Goal: Information Seeking & Learning: Learn about a topic

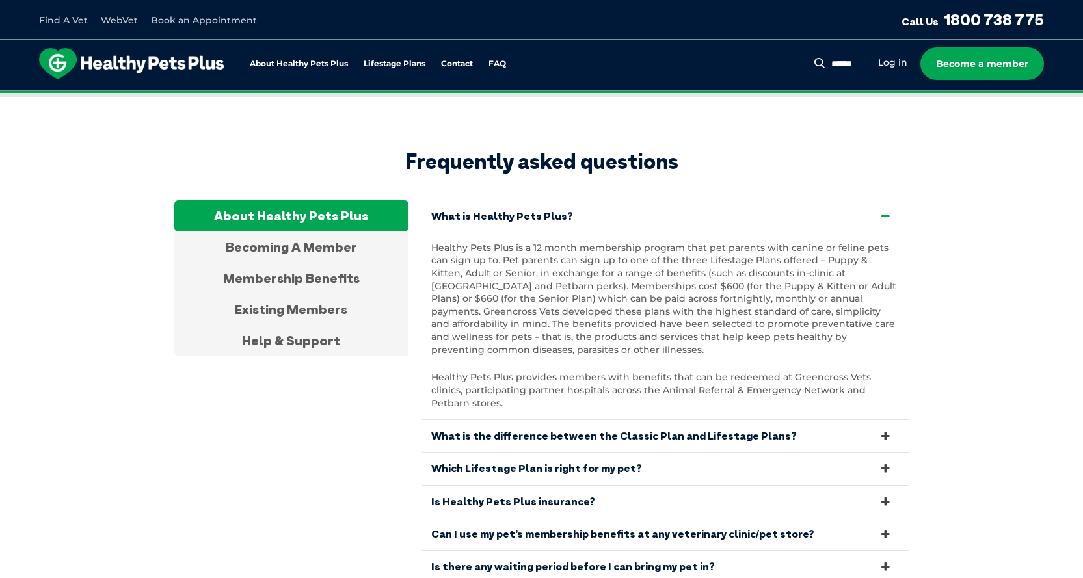
scroll to position [2470, 0]
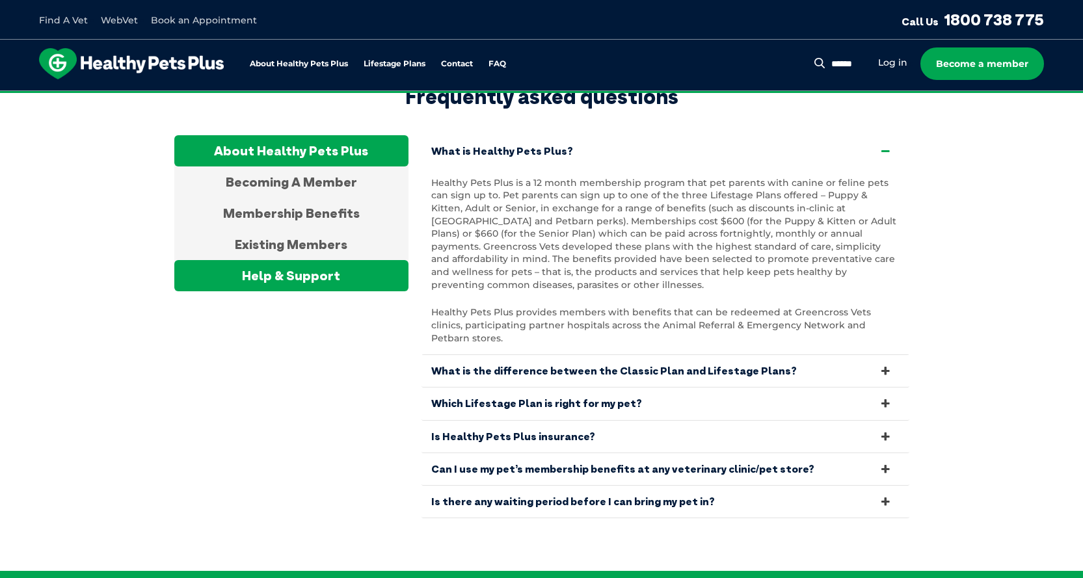
click at [312, 260] on div "Help & Support" at bounding box center [291, 275] width 234 height 31
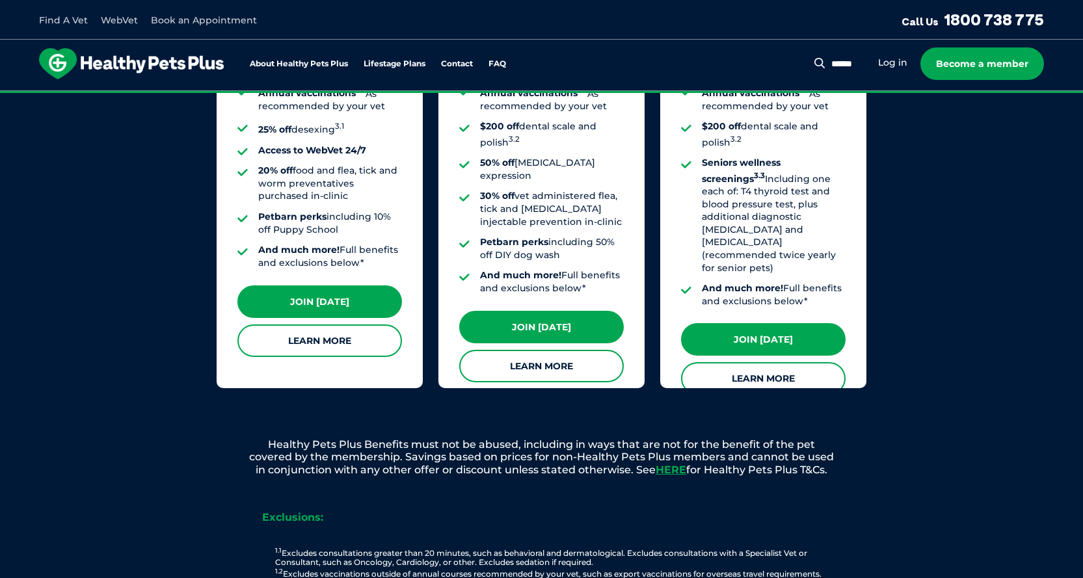
scroll to position [983, 0]
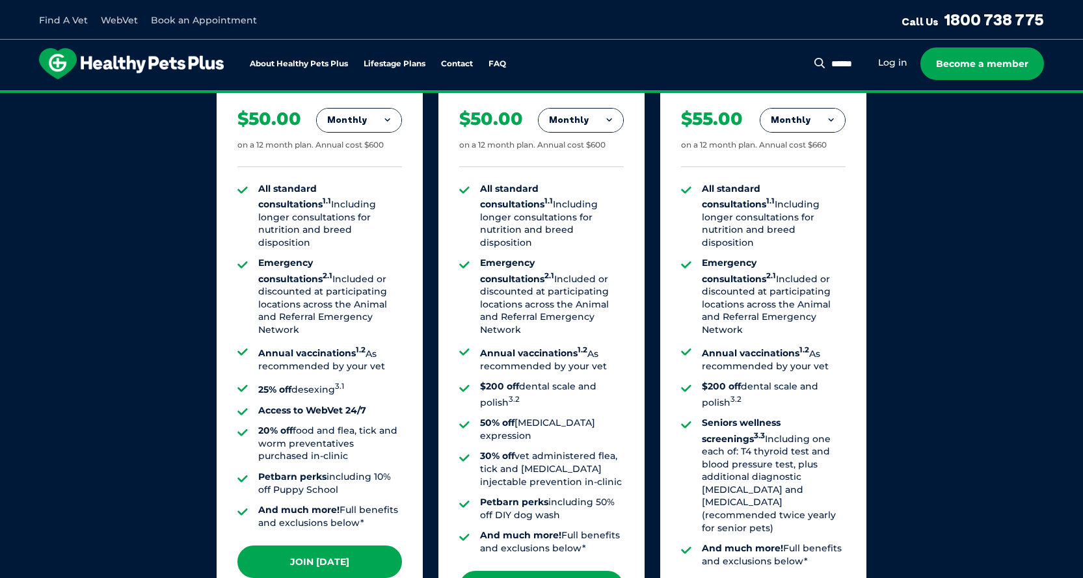
drag, startPoint x: 500, startPoint y: 282, endPoint x: 577, endPoint y: 296, distance: 78.6
click at [577, 296] on li "Emergency consultations 2.1 Included or discounted at participating locations a…" at bounding box center [552, 296] width 144 height 79
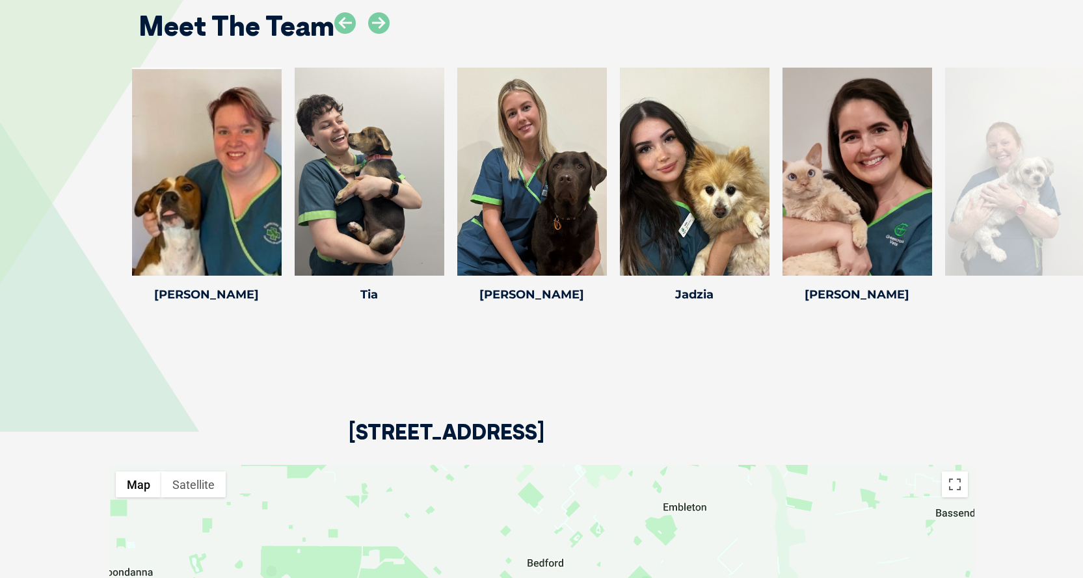
scroll to position [2862, 0]
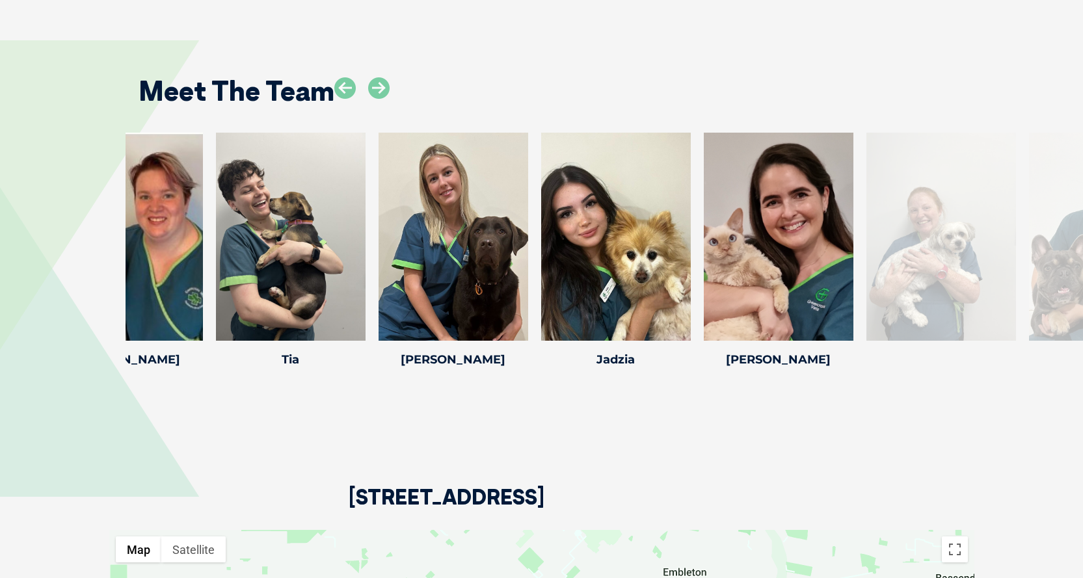
drag, startPoint x: 982, startPoint y: 158, endPoint x: 781, endPoint y: 170, distance: 201.4
click at [866, 169] on div at bounding box center [941, 237] width 150 height 208
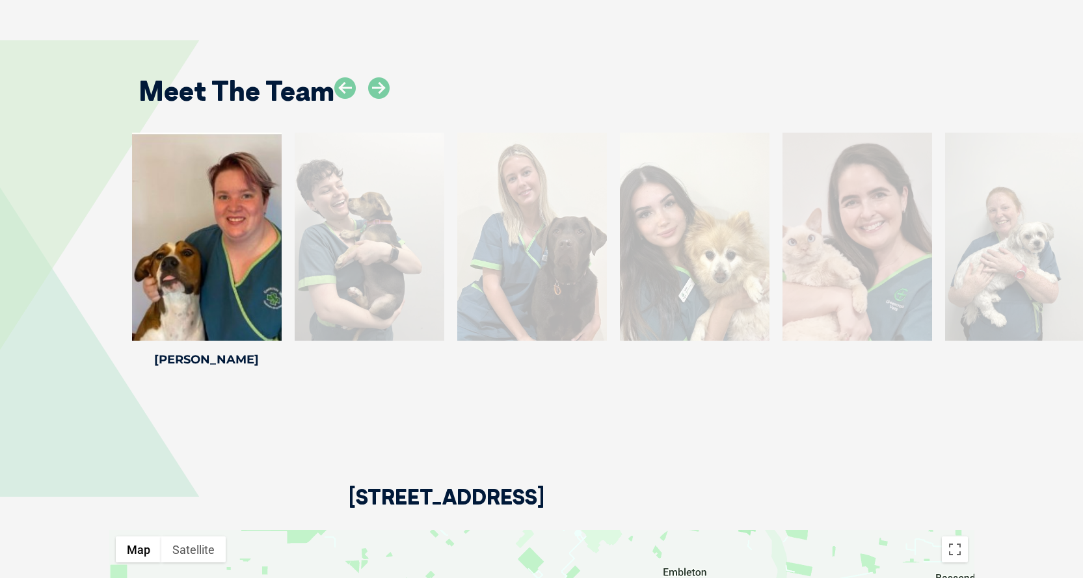
drag, startPoint x: 684, startPoint y: 182, endPoint x: 653, endPoint y: 183, distance: 30.6
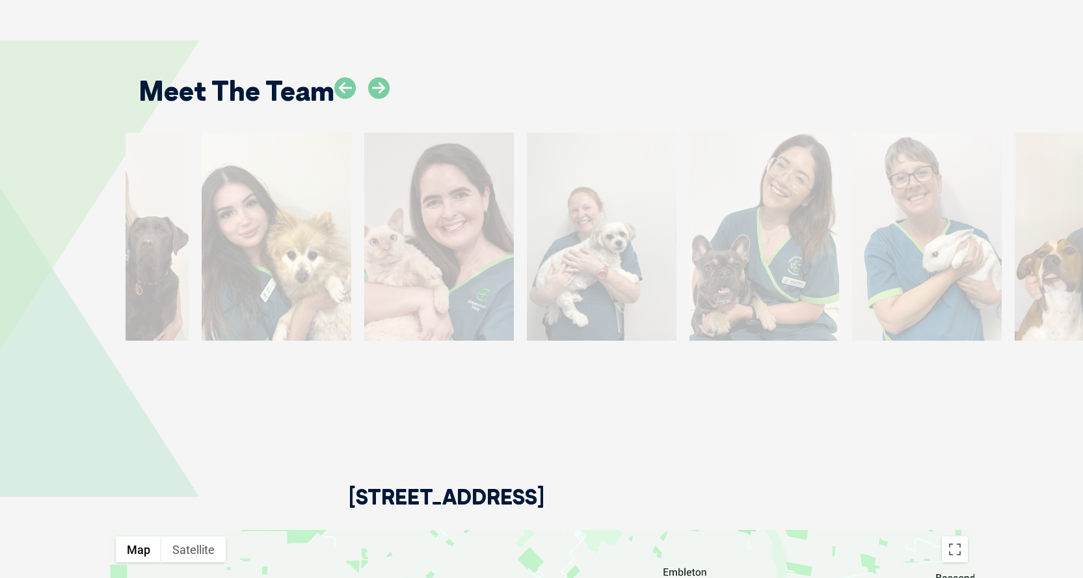
drag, startPoint x: 864, startPoint y: 170, endPoint x: 417, endPoint y: 174, distance: 446.9
click at [419, 173] on div at bounding box center [439, 237] width 150 height 208
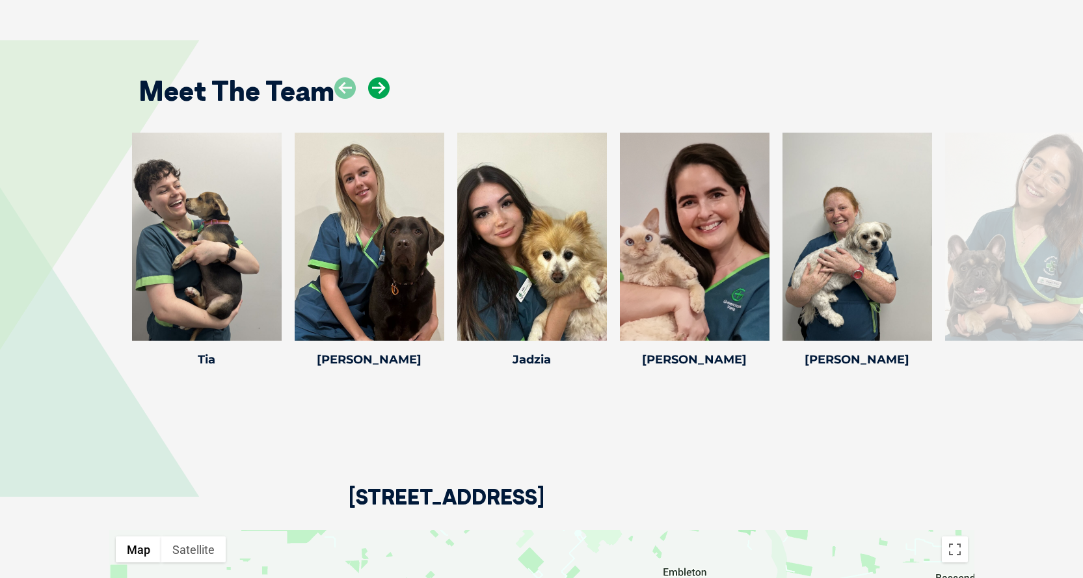
click at [379, 77] on icon at bounding box center [378, 87] width 21 height 21
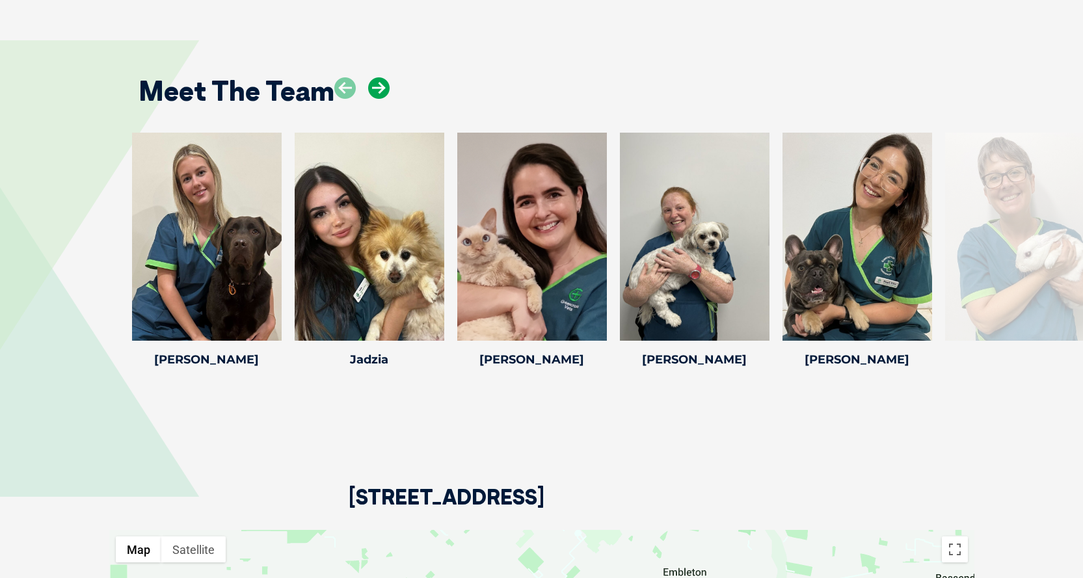
click at [379, 77] on icon at bounding box center [378, 87] width 21 height 21
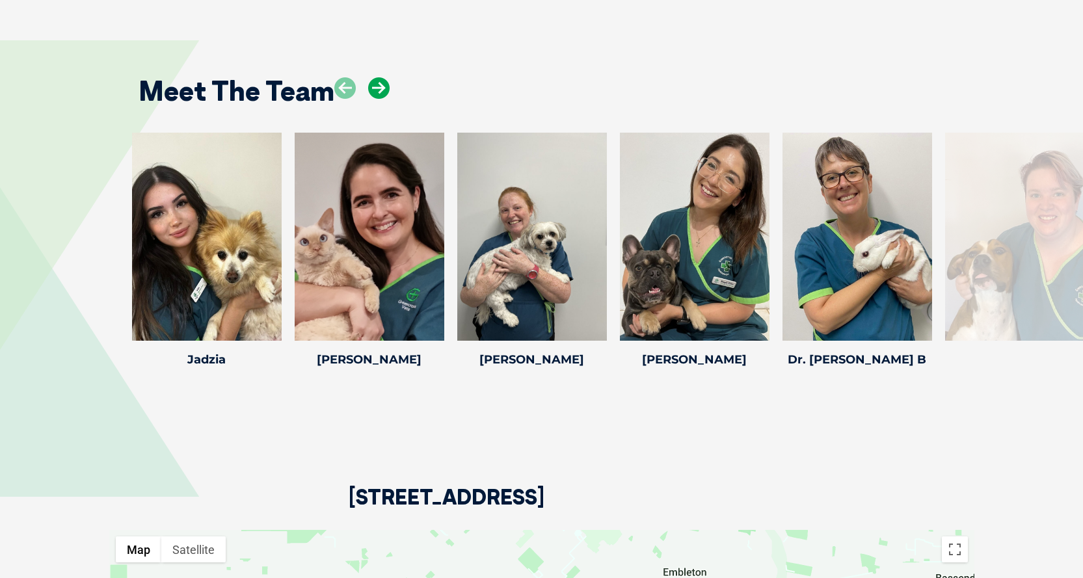
click at [379, 77] on icon at bounding box center [378, 87] width 21 height 21
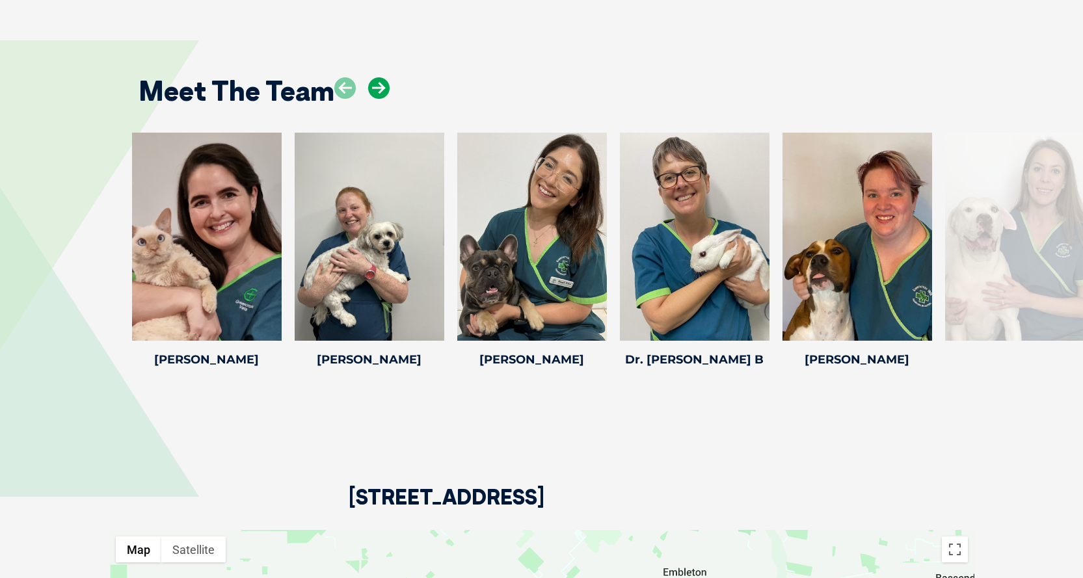
click at [379, 77] on icon at bounding box center [378, 87] width 21 height 21
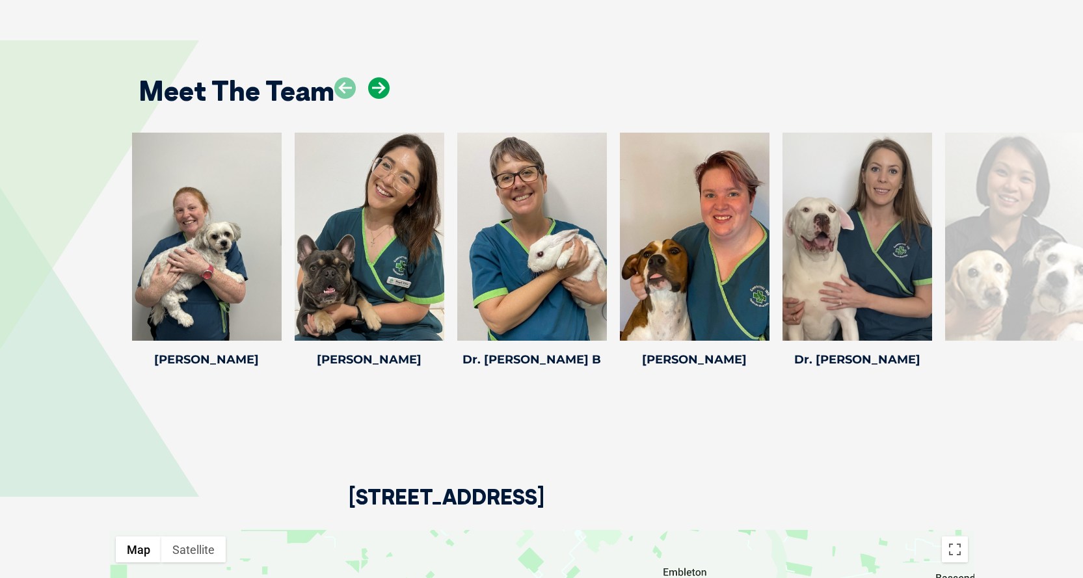
click at [379, 77] on icon at bounding box center [378, 87] width 21 height 21
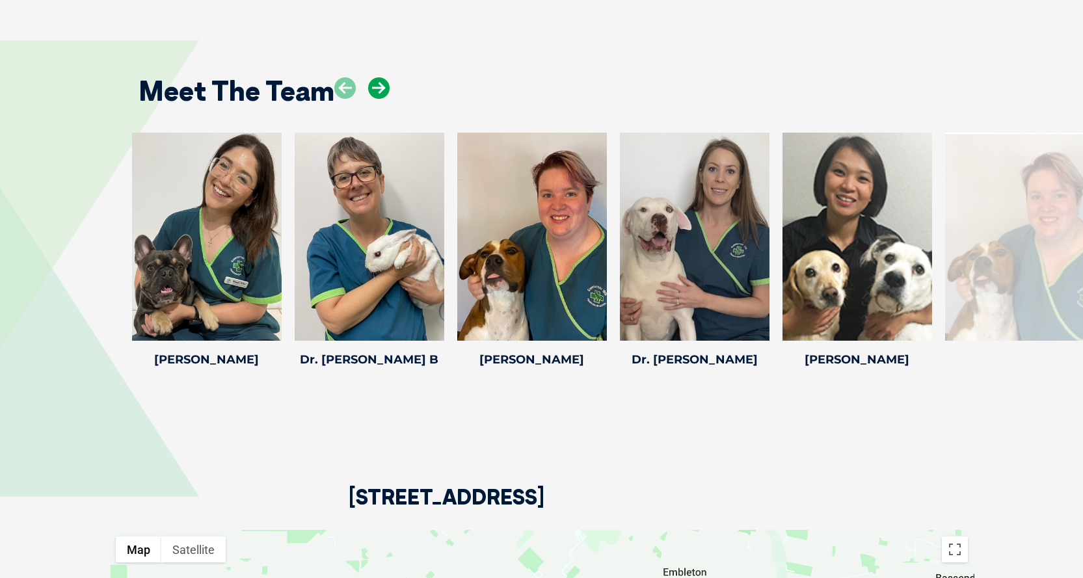
click at [379, 77] on icon at bounding box center [378, 87] width 21 height 21
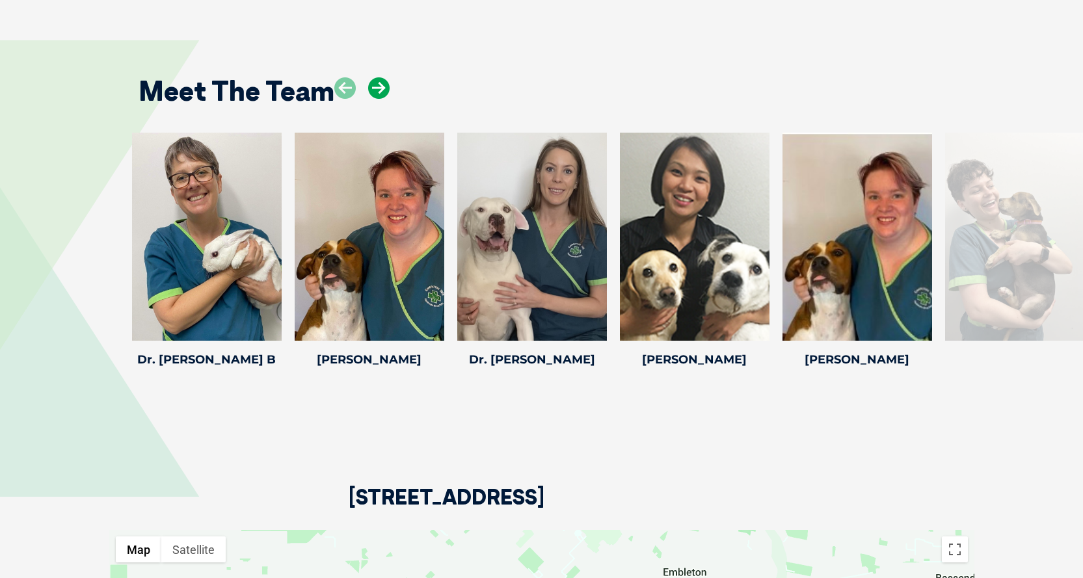
click at [379, 77] on icon at bounding box center [378, 87] width 21 height 21
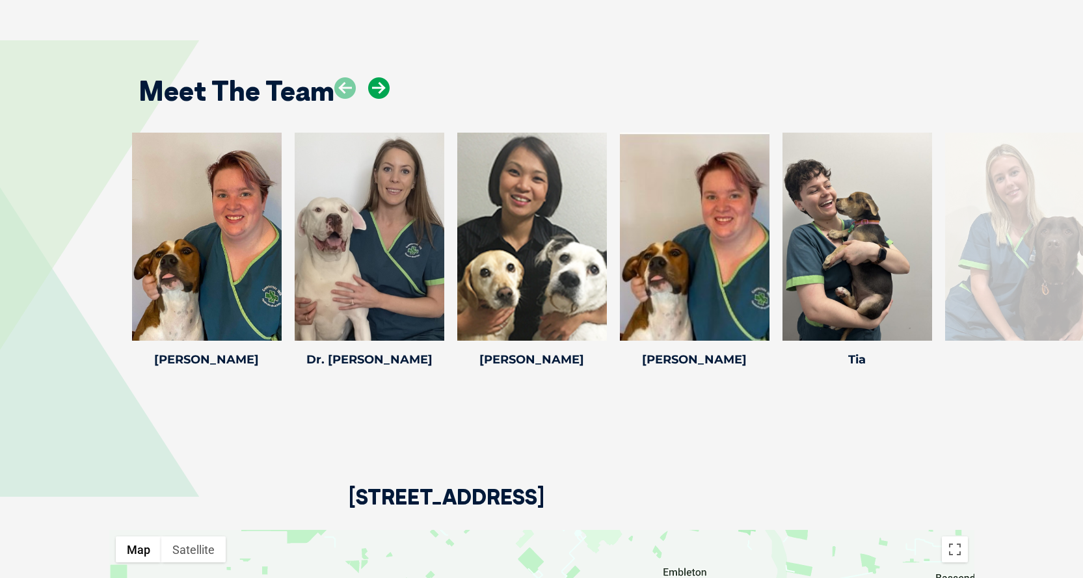
click at [379, 77] on icon at bounding box center [378, 87] width 21 height 21
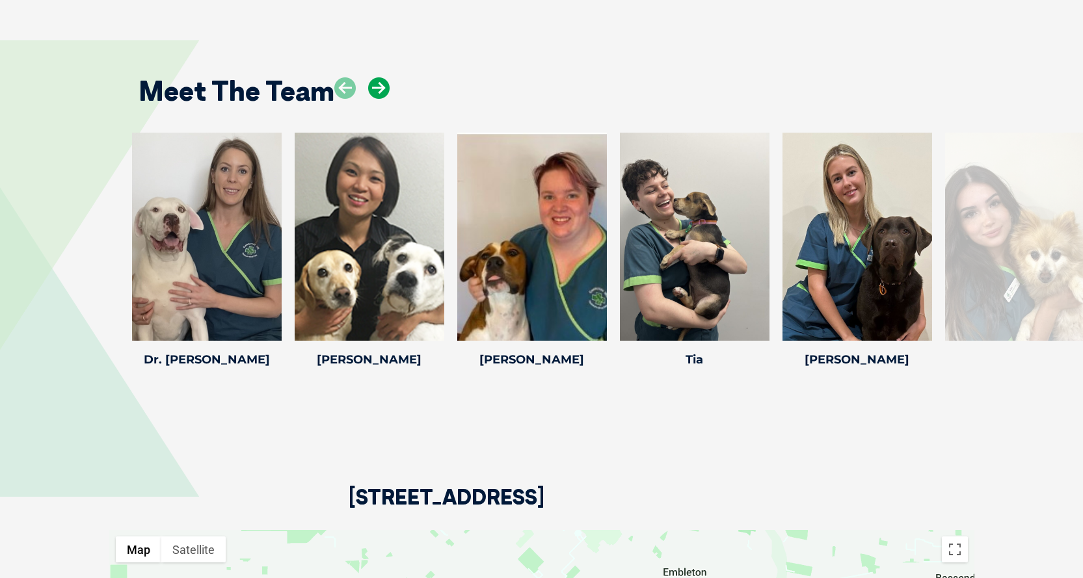
click at [379, 77] on icon at bounding box center [378, 87] width 21 height 21
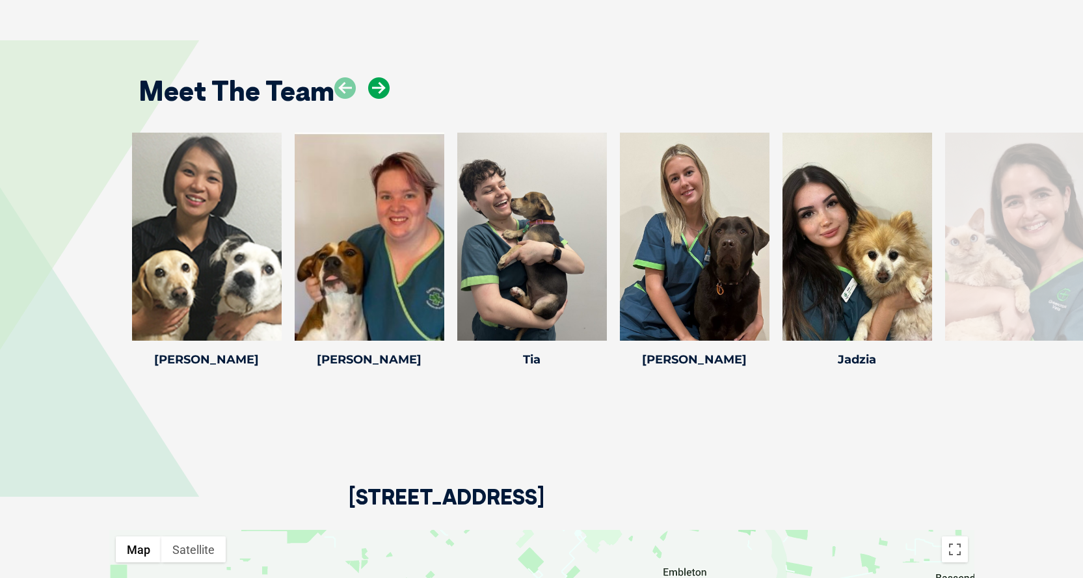
click at [379, 77] on icon at bounding box center [378, 87] width 21 height 21
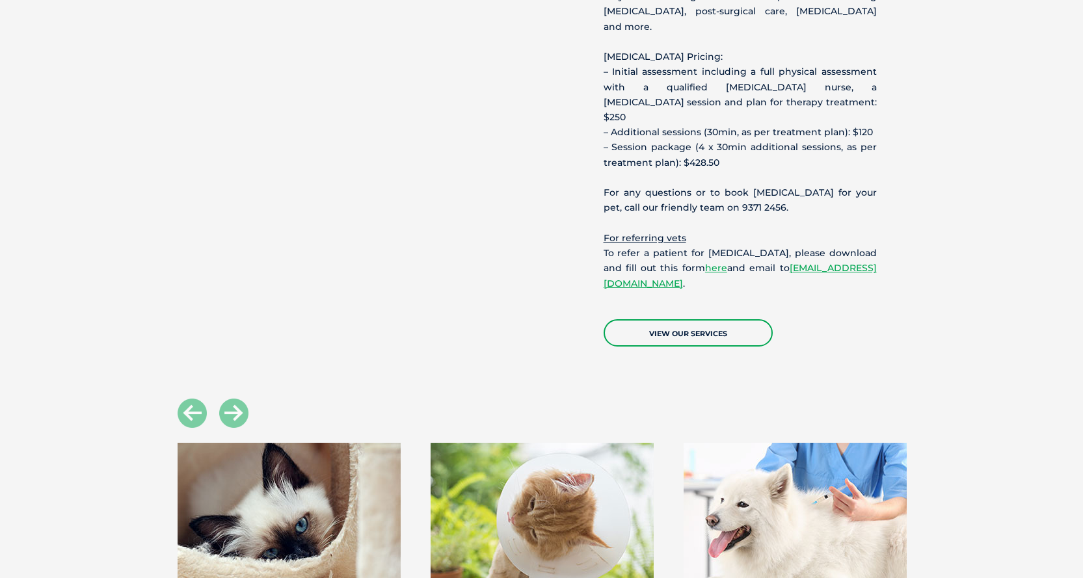
scroll to position [1821, 0]
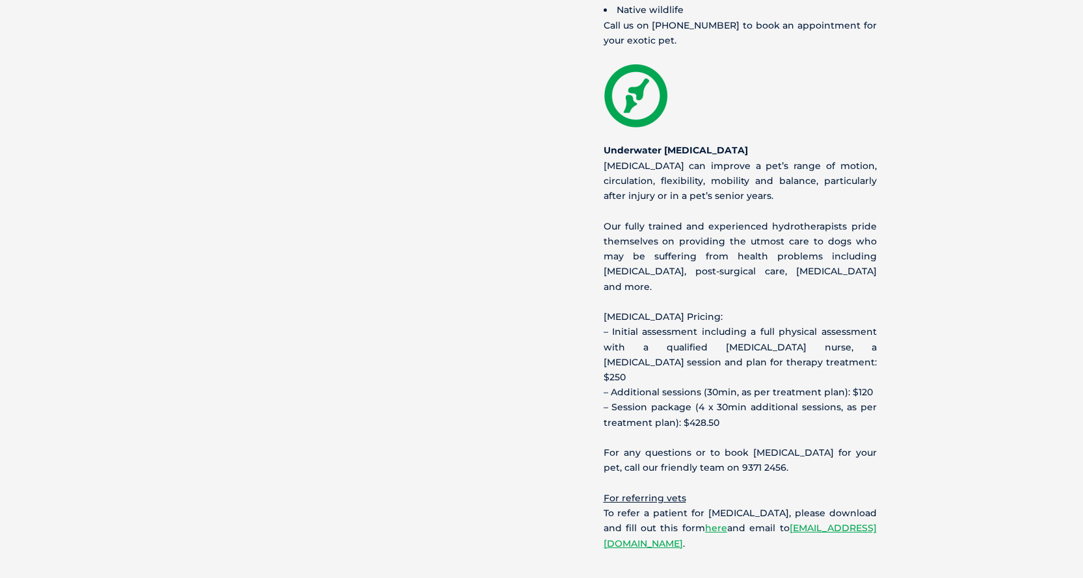
drag, startPoint x: 712, startPoint y: 315, endPoint x: 913, endPoint y: 315, distance: 201.0
click at [913, 315] on section "Our Services. Greencross Vets Bedford offer a comprehensive range of profession…" at bounding box center [541, 83] width 1083 height 1152
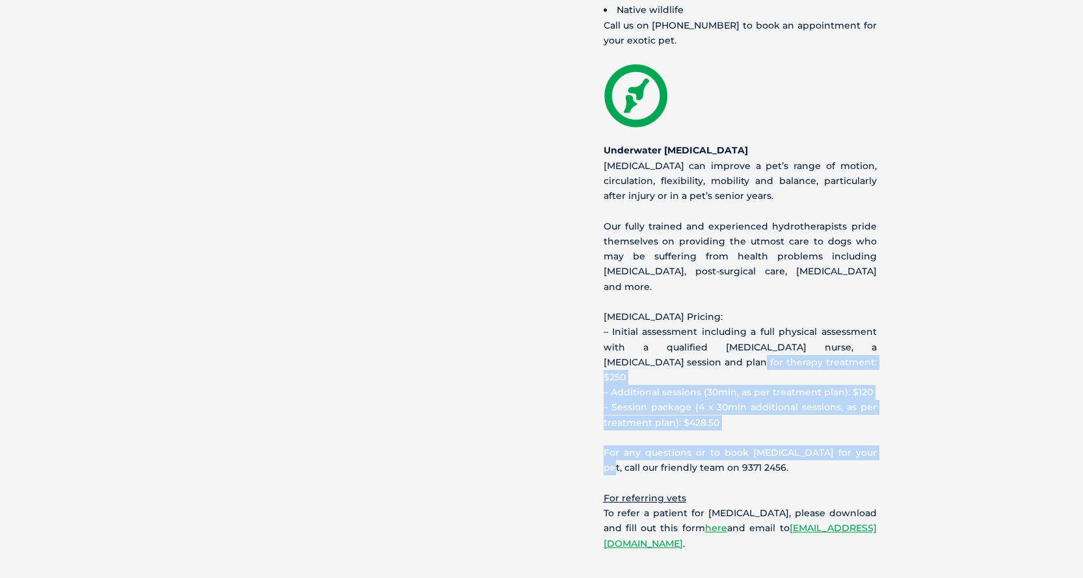
drag, startPoint x: 702, startPoint y: 302, endPoint x: 859, endPoint y: 358, distance: 166.2
click at [859, 358] on li "Native wildlife Call us on 08 9371 2456 to book an appointment for your exotic …" at bounding box center [740, 305] width 273 height 604
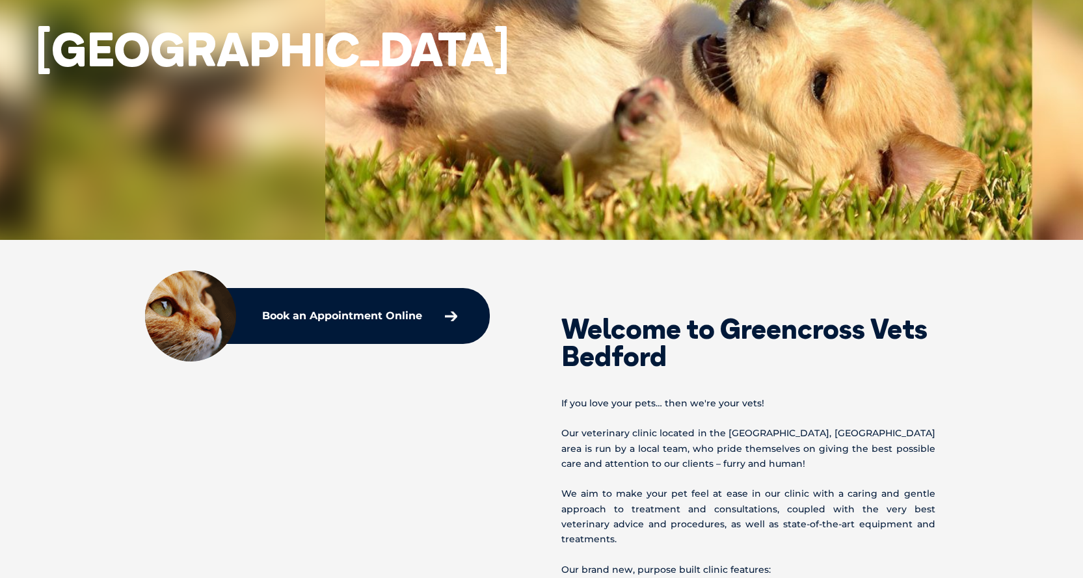
scroll to position [0, 0]
